Goal: Use online tool/utility: Utilize a website feature to perform a specific function

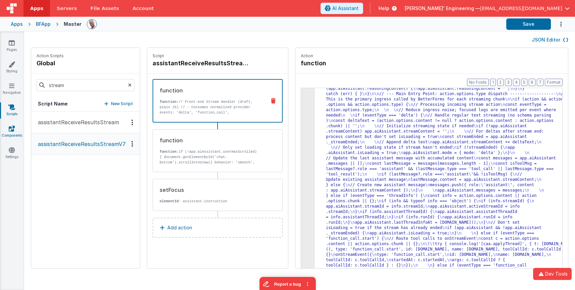
click at [12, 134] on link "Components" at bounding box center [12, 131] width 24 height 13
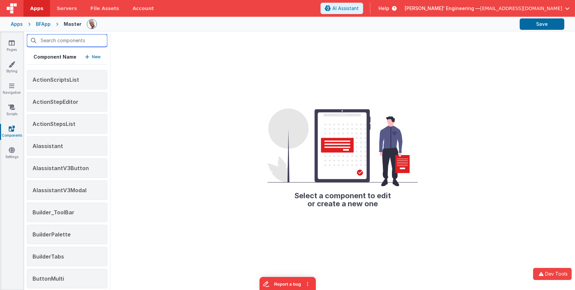
click at [58, 42] on input "text" at bounding box center [67, 40] width 80 height 13
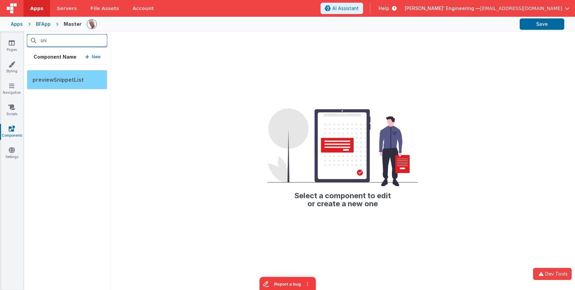
type input "sni"
click at [63, 83] on div "previewSnippetList" at bounding box center [67, 79] width 80 height 19
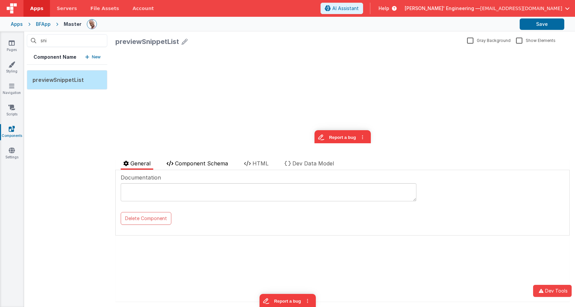
click at [200, 166] on span "Component Schema" at bounding box center [201, 163] width 53 height 7
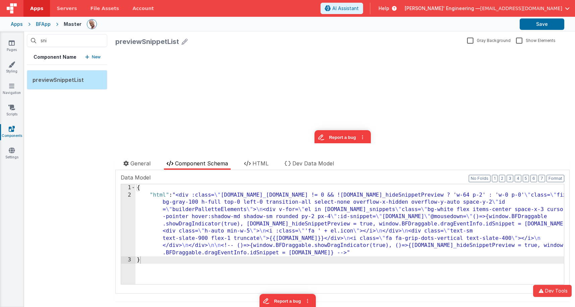
drag, startPoint x: 190, startPoint y: 202, endPoint x: 174, endPoint y: 203, distance: 16.1
click at [190, 202] on div "{ "html" : "<div :class= \" [DOMAIN_NAME]_[DOMAIN_NAME] != 0 && ![DOMAIN_NAME]_…" at bounding box center [349, 241] width 428 height 114
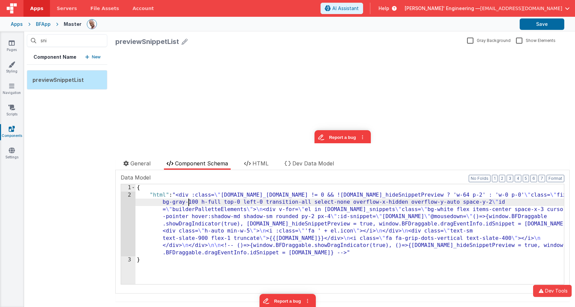
click at [124, 200] on div "2" at bounding box center [128, 223] width 14 height 65
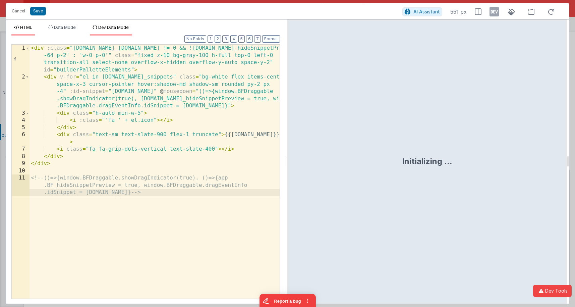
click at [110, 33] on li "Dev Data Model" at bounding box center [111, 30] width 42 height 11
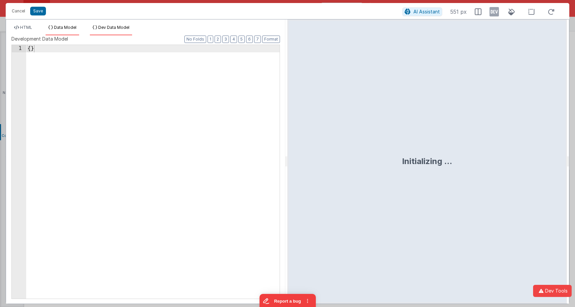
drag, startPoint x: 63, startPoint y: 29, endPoint x: 52, endPoint y: 29, distance: 11.1
click at [63, 29] on span "Data Model" at bounding box center [65, 27] width 22 height 5
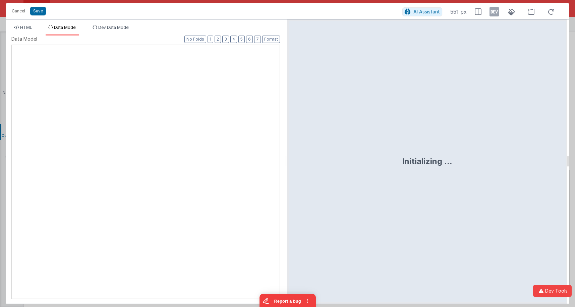
click at [35, 28] on ul "HTML Data Model Dev Data Model" at bounding box center [145, 30] width 279 height 11
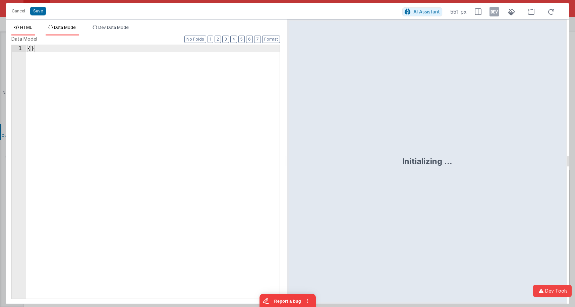
click at [26, 28] on span "HTML" at bounding box center [26, 27] width 12 height 5
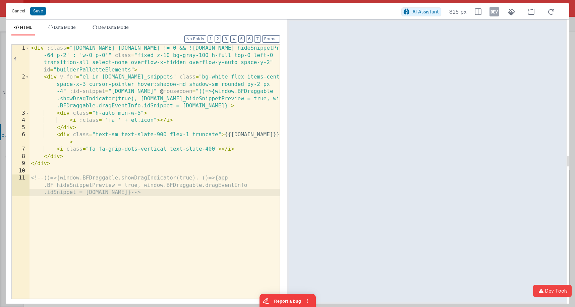
click at [21, 12] on button "Cancel" at bounding box center [18, 10] width 20 height 9
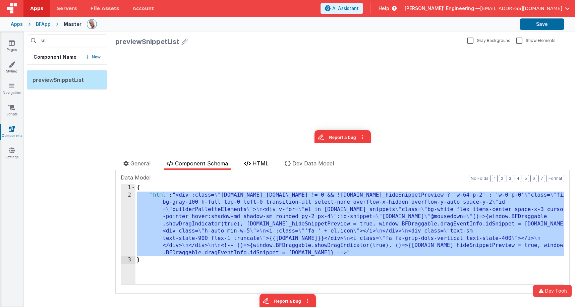
click at [262, 165] on span "HTML" at bounding box center [260, 163] width 16 height 7
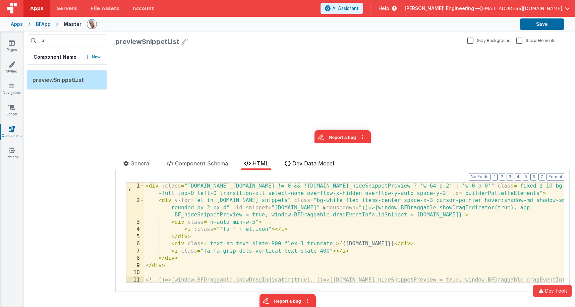
click at [317, 164] on span "Dev Data Model" at bounding box center [313, 163] width 42 height 7
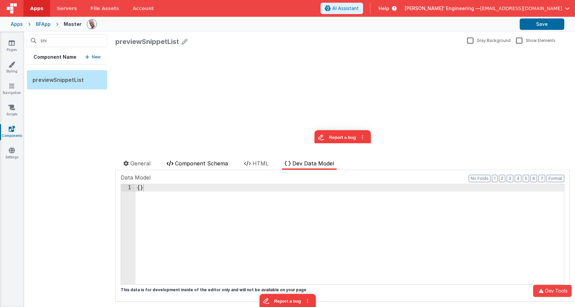
click at [211, 165] on span "Component Schema" at bounding box center [201, 163] width 53 height 7
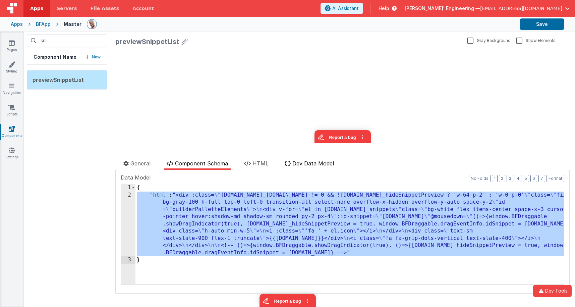
click at [290, 164] on icon at bounding box center [288, 163] width 6 height 5
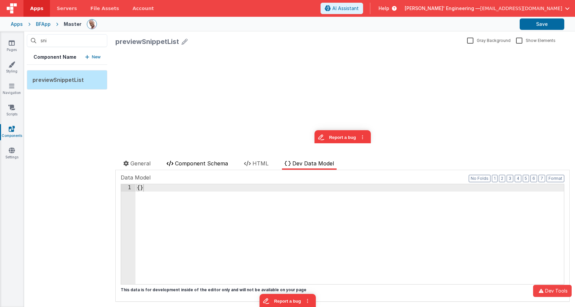
click at [189, 166] on span "Component Schema" at bounding box center [201, 163] width 53 height 7
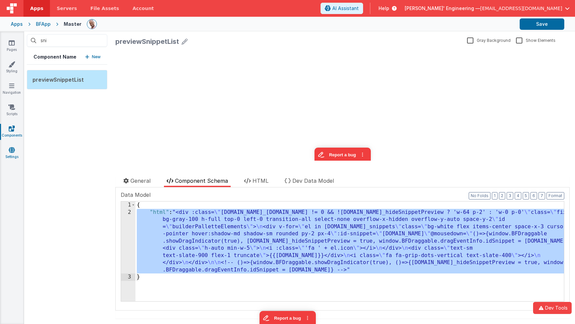
click at [11, 149] on icon at bounding box center [12, 150] width 6 height 7
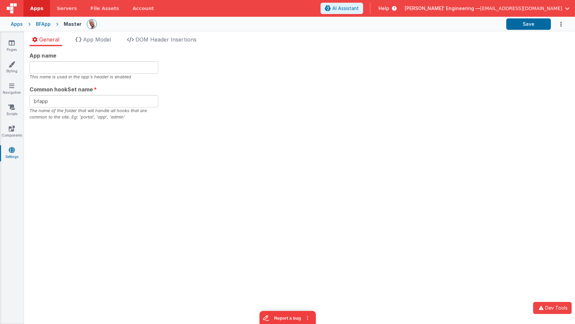
click at [86, 59] on div "App name This name is used in the app's header is enabled" at bounding box center [93, 66] width 129 height 28
click at [10, 41] on icon at bounding box center [12, 43] width 6 height 7
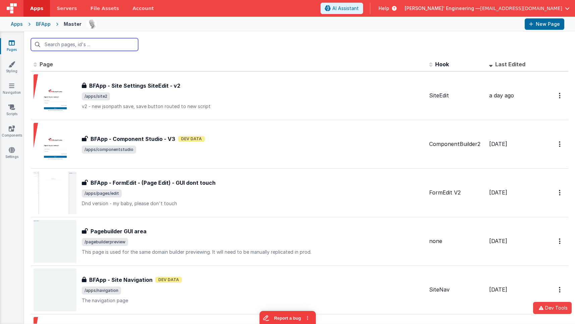
click at [75, 47] on input "text" at bounding box center [84, 44] width 107 height 13
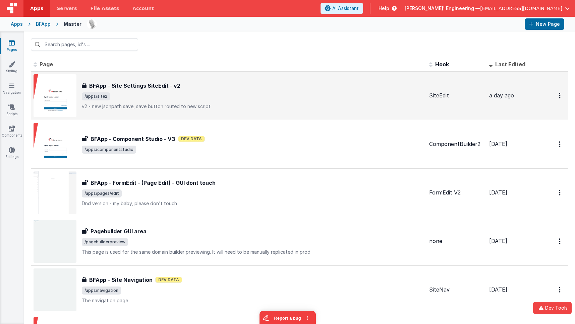
click at [118, 84] on h3 "BFApp - Site Settings SiteEdit - v2" at bounding box center [134, 86] width 91 height 8
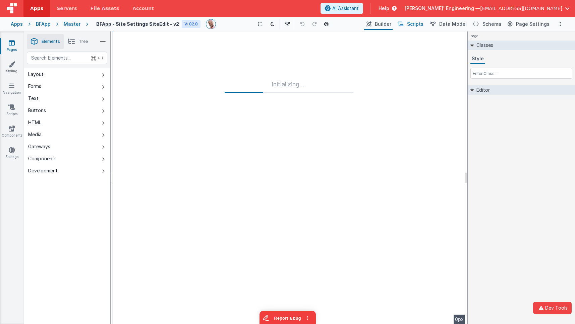
click at [416, 25] on span "Scripts" at bounding box center [415, 24] width 16 height 7
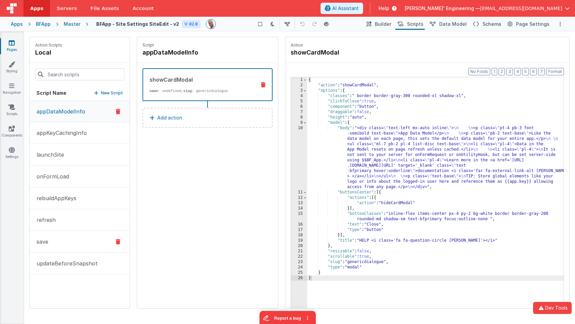
drag, startPoint x: 72, startPoint y: 238, endPoint x: 94, endPoint y: 240, distance: 21.5
click at [72, 238] on button "save" at bounding box center [80, 242] width 100 height 22
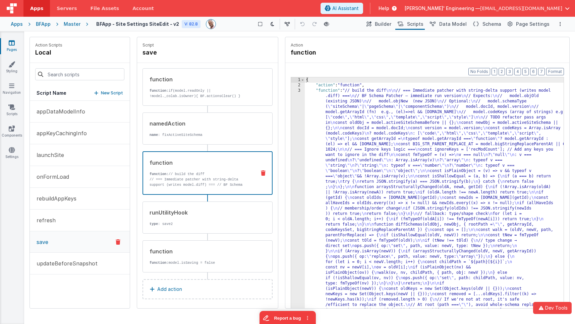
click at [212, 182] on p "// === Immediate patcher with string-delta support (writes model.diff) === // B…" at bounding box center [199, 206] width 101 height 59
drag, startPoint x: 407, startPoint y: 141, endPoint x: 391, endPoint y: 139, distance: 16.2
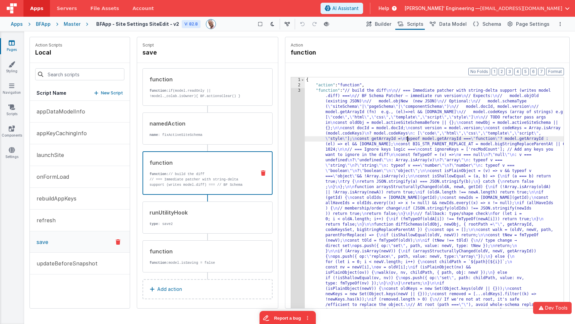
click at [294, 110] on div "3" at bounding box center [298, 249] width 14 height 322
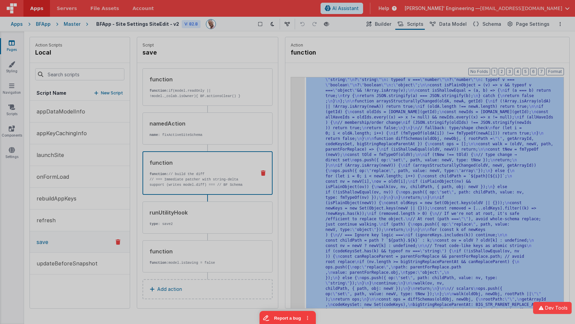
scroll to position [86, 0]
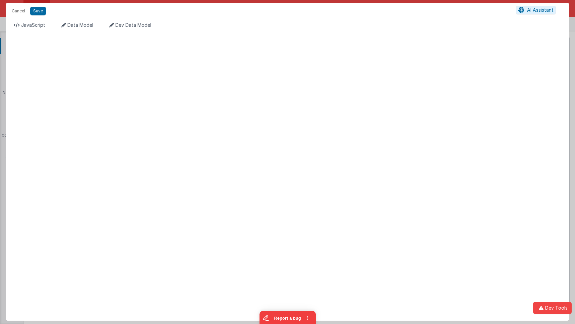
click at [103, 23] on ul "JavaScript Data Model Dev Data Model" at bounding box center [287, 27] width 563 height 11
click at [79, 23] on span "Data Model" at bounding box center [80, 25] width 26 height 6
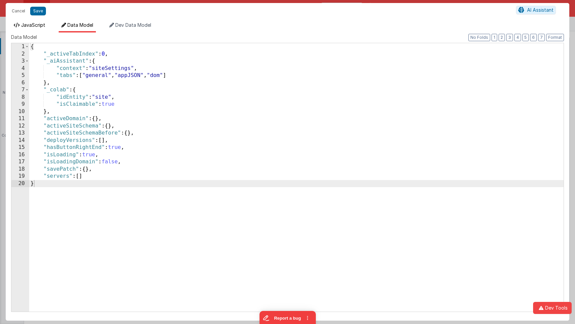
click at [41, 23] on span "JavaScript" at bounding box center [33, 25] width 24 height 6
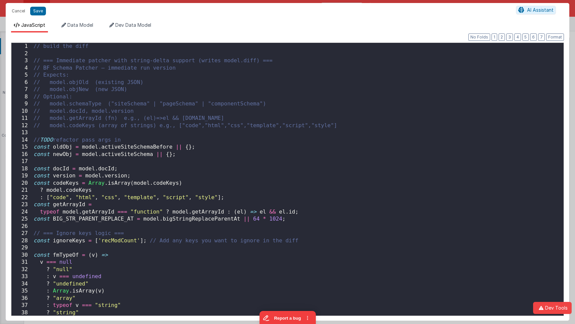
click at [201, 83] on div "// build the diff // === Immediate patcher with string-delta support (writes mo…" at bounding box center [297, 187] width 531 height 288
drag, startPoint x: 83, startPoint y: 28, endPoint x: 56, endPoint y: 27, distance: 27.2
click at [83, 28] on li "Data Model" at bounding box center [77, 27] width 37 height 11
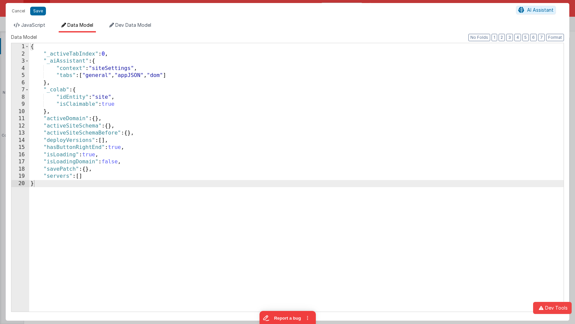
drag, startPoint x: 45, startPoint y: 26, endPoint x: 71, endPoint y: 32, distance: 26.6
click at [45, 26] on span "JavaScript" at bounding box center [33, 25] width 24 height 6
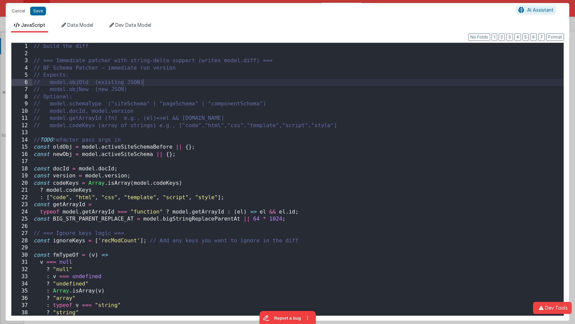
click at [210, 87] on div "// build the diff // === Immediate patcher with string-delta support (writes mo…" at bounding box center [297, 187] width 531 height 288
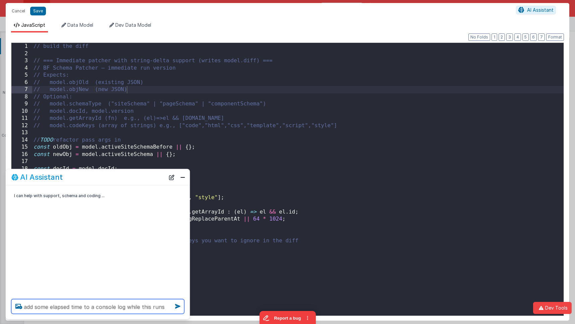
type textarea "add some elapsed time to a console log while this runs"
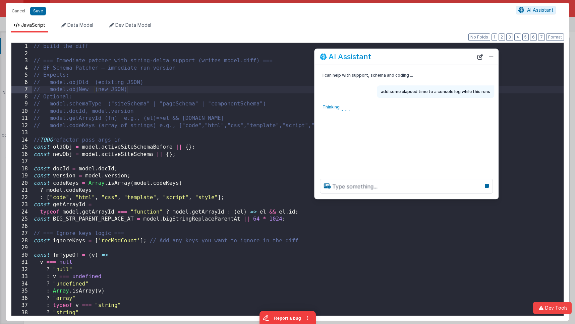
drag, startPoint x: 194, startPoint y: 161, endPoint x: 428, endPoint y: 60, distance: 255.2
click at [429, 58] on div "AI Assistant" at bounding box center [396, 57] width 153 height 8
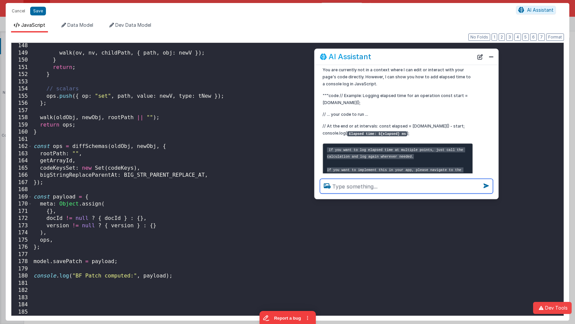
scroll to position [34, 0]
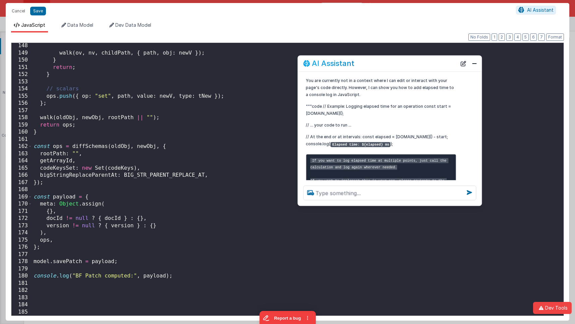
drag, startPoint x: 395, startPoint y: 55, endPoint x: 378, endPoint y: 61, distance: 18.0
click at [378, 61] on div "AI Assistant" at bounding box center [379, 64] width 153 height 8
click at [164, 85] on div "walk ( ov , nv , childPath , { path , obj : newV }) ; } return ; } // scalars o…" at bounding box center [297, 186] width 531 height 288
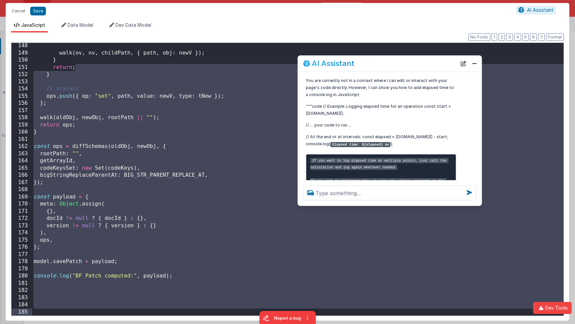
drag, startPoint x: 121, startPoint y: 68, endPoint x: 294, endPoint y: 230, distance: 237.1
click at [146, 290] on div "Cancel Save AI Assistant JavaScript Data Model Dev Data Model Format 7 6 5 4 3 …" at bounding box center [287, 162] width 575 height 324
click at [189, 88] on div "walk ( ov , nv , childPath , { path , obj : newV }) ; } return ; } // scalars o…" at bounding box center [297, 186] width 531 height 288
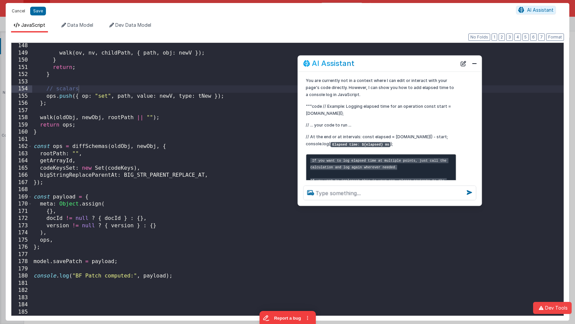
click at [21, 7] on button "Cancel" at bounding box center [18, 10] width 20 height 9
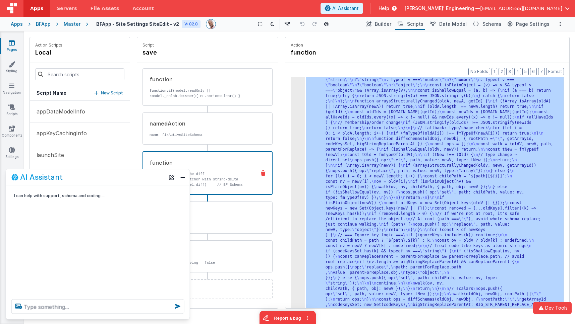
scroll to position [0, 0]
click at [16, 42] on link "Pages" at bounding box center [12, 46] width 24 height 13
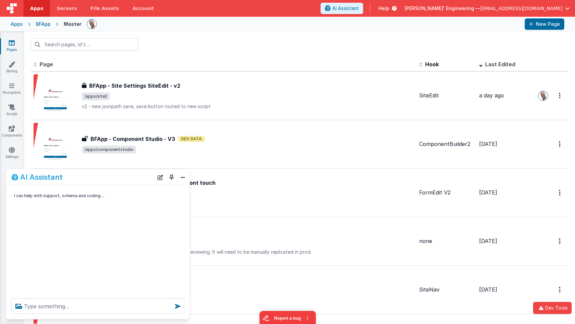
click at [37, 25] on div "BFApp" at bounding box center [43, 24] width 15 height 7
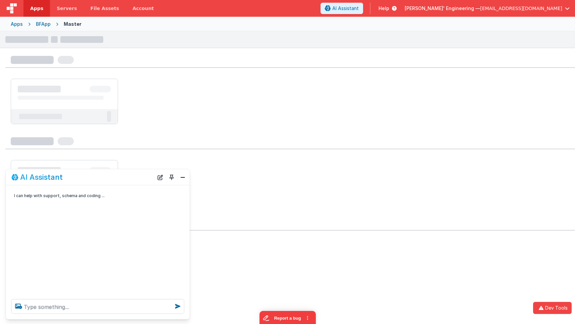
click at [20, 25] on div "Apps" at bounding box center [17, 24] width 12 height 7
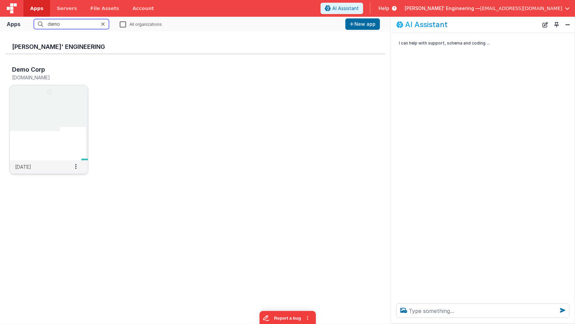
type input "demo"
click at [56, 89] on img at bounding box center [49, 122] width 78 height 75
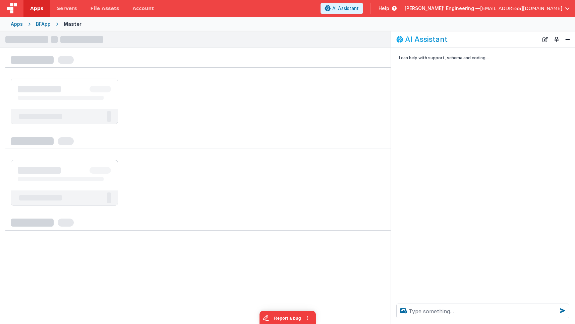
click at [56, 89] on div at bounding box center [39, 89] width 43 height 7
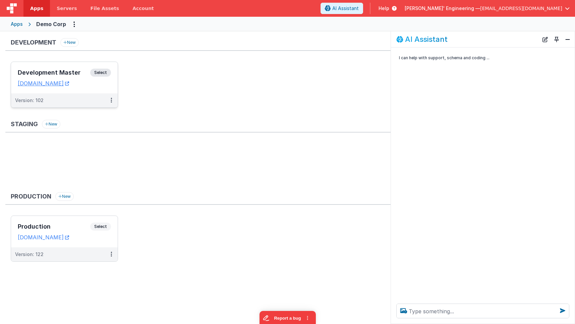
click at [88, 71] on h3 "Development Master" at bounding box center [54, 72] width 72 height 7
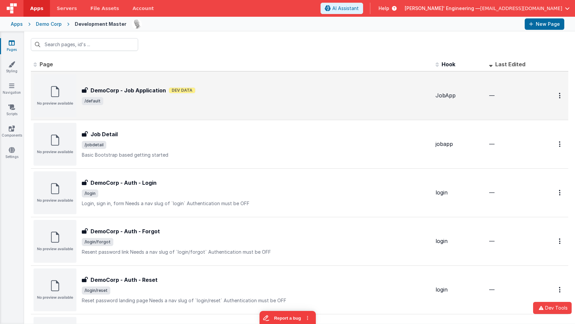
click at [302, 100] on span "/default" at bounding box center [256, 101] width 348 height 8
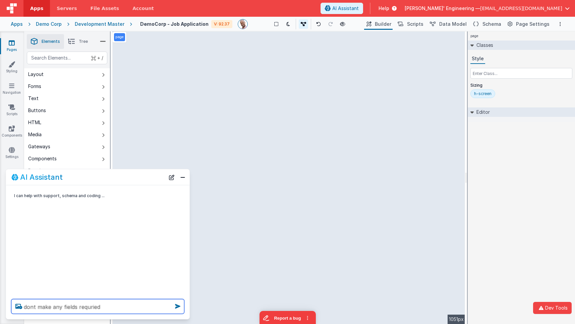
type textarea "dont make any fields requried"
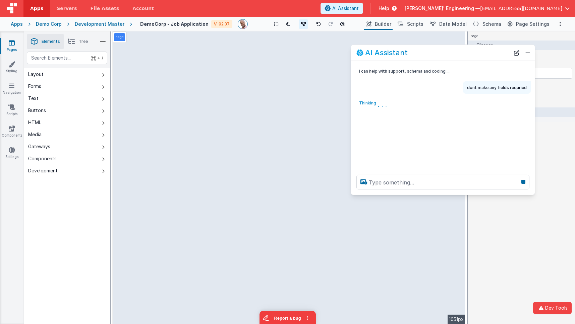
drag, startPoint x: 97, startPoint y: 182, endPoint x: 442, endPoint y: 57, distance: 367.2
click at [442, 57] on div "AI Assistant" at bounding box center [443, 53] width 184 height 16
